Goal: Transaction & Acquisition: Subscribe to service/newsletter

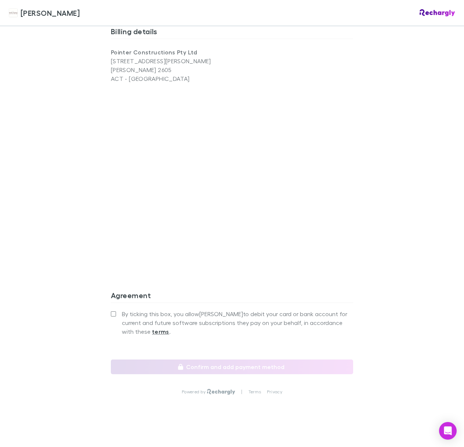
scroll to position [547, 0]
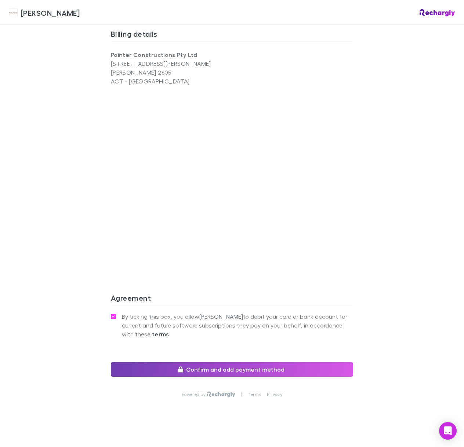
click at [202, 362] on button "Confirm and add payment method" at bounding box center [232, 369] width 242 height 15
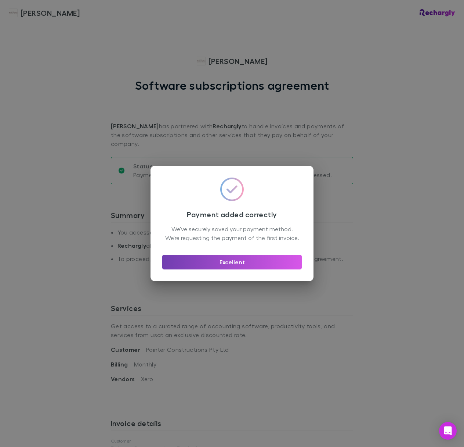
click at [212, 267] on button "Excellent" at bounding box center [232, 262] width 140 height 15
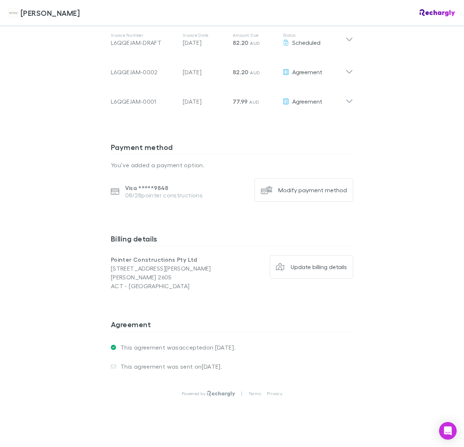
scroll to position [433, 0]
